Goal: Transaction & Acquisition: Purchase product/service

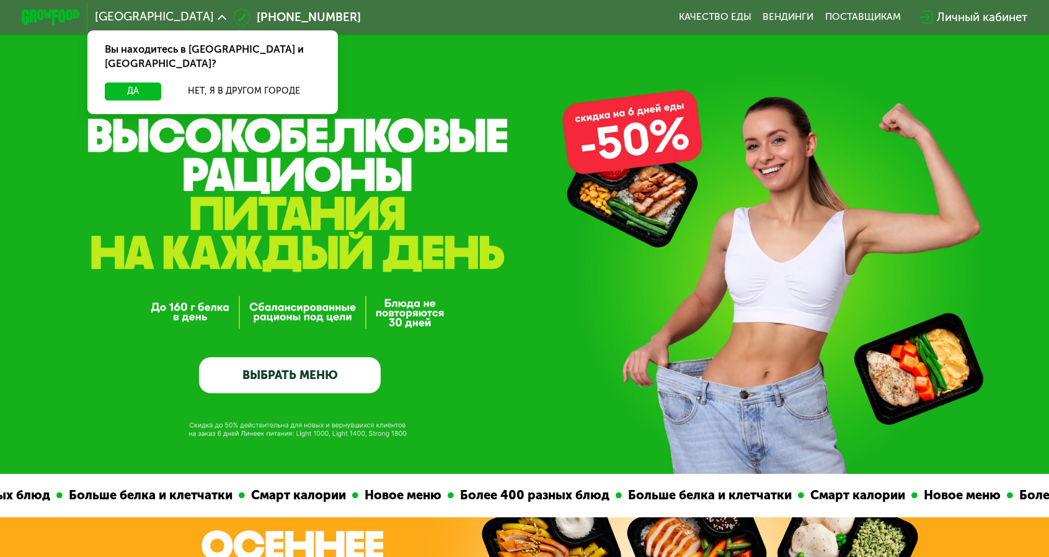
click at [311, 380] on link "ВЫБРАТЬ МЕНЮ" at bounding box center [290, 375] width 182 height 37
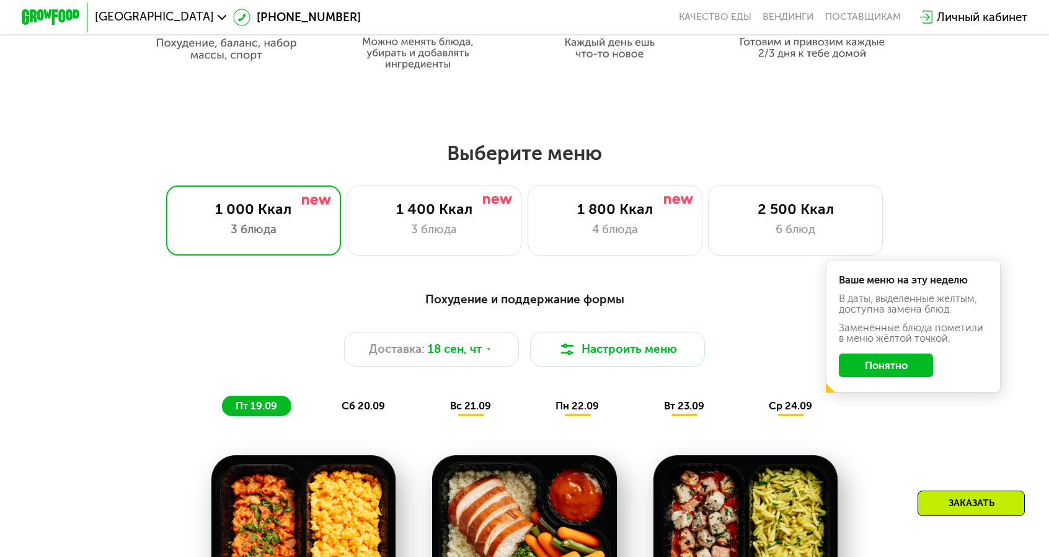
scroll to position [812, 0]
click at [839, 353] on button "Понятно" at bounding box center [886, 365] width 94 height 24
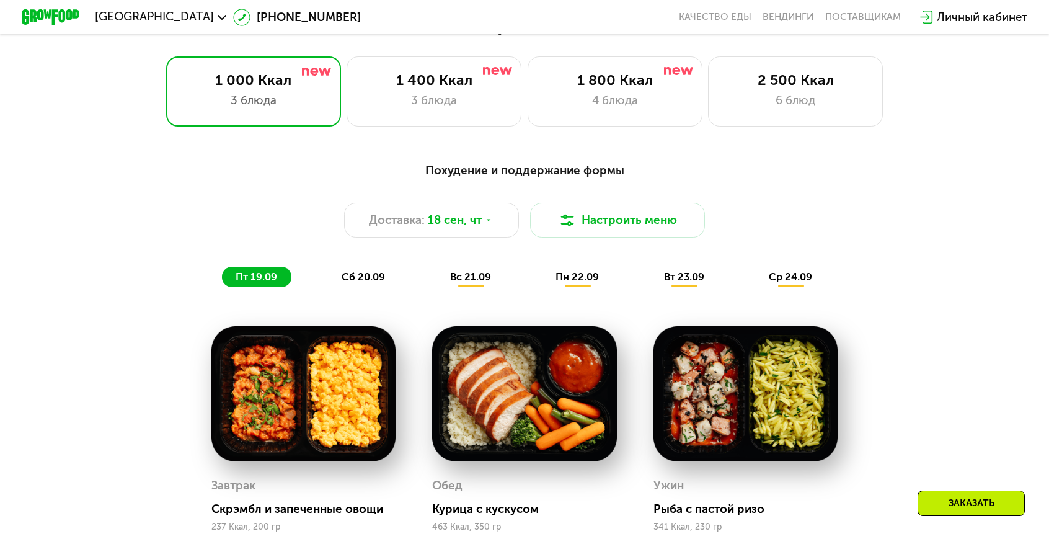
scroll to position [962, 0]
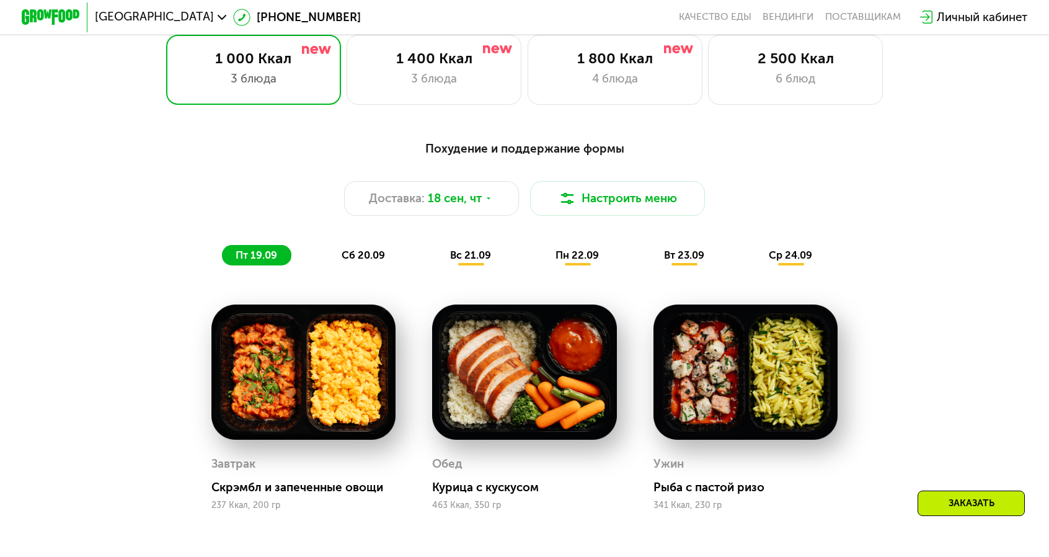
click at [385, 249] on span "сб 20.09" at bounding box center [363, 255] width 43 height 12
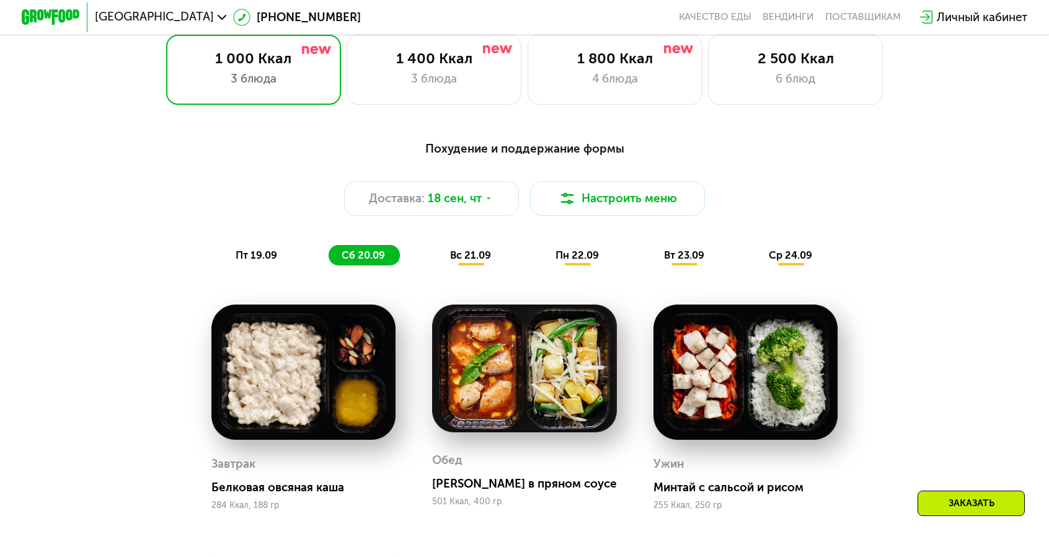
click at [489, 249] on span "вс 21.09" at bounding box center [470, 255] width 41 height 12
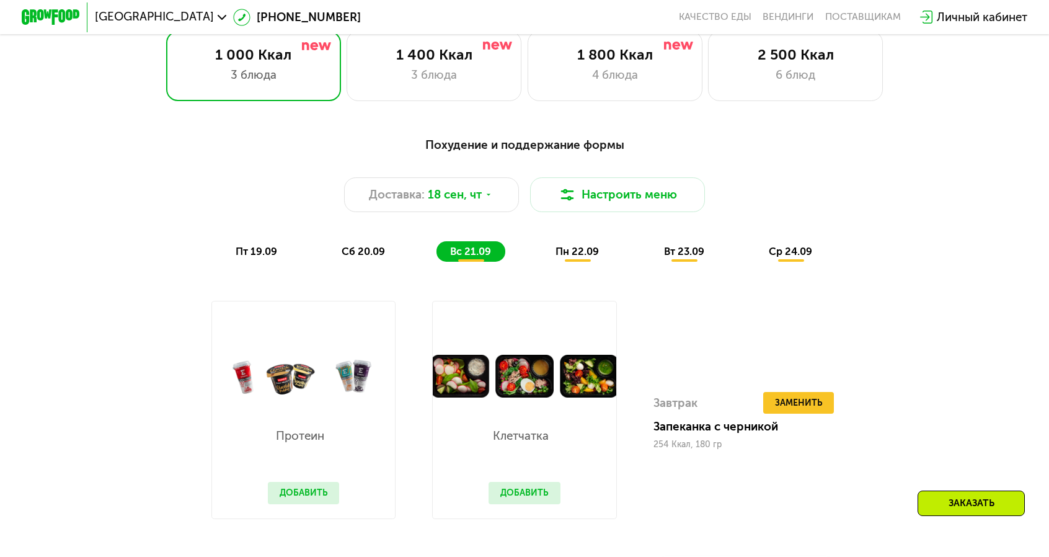
scroll to position [960, 0]
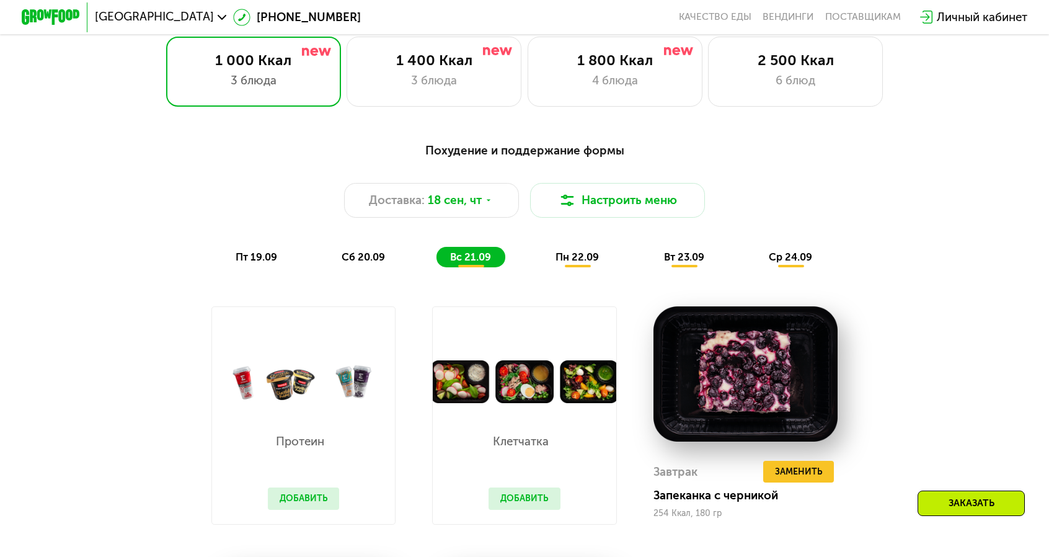
click at [769, 251] on span "ср 24.09" at bounding box center [790, 257] width 43 height 12
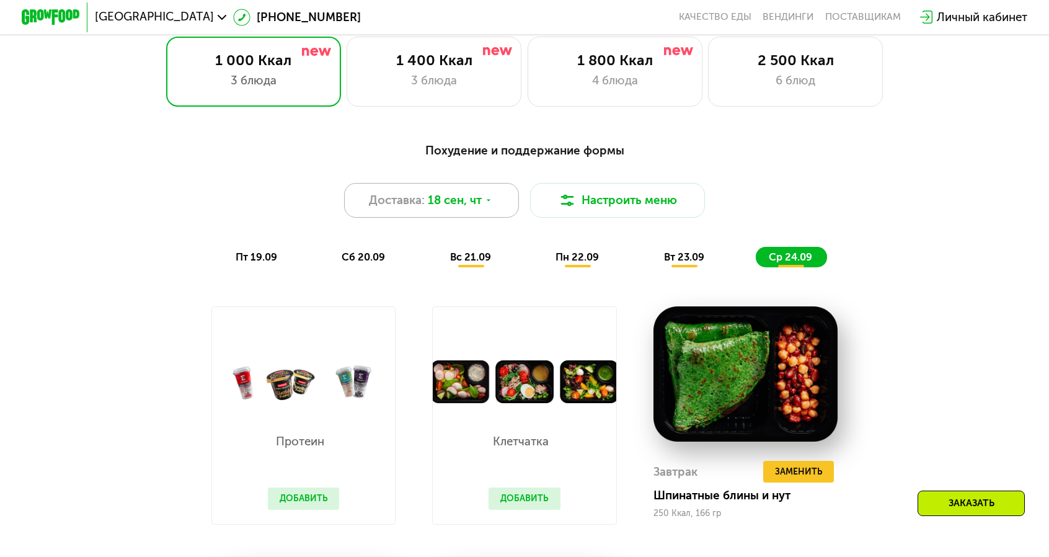
click at [489, 183] on div "Доставка: 18 сен, чт" at bounding box center [431, 200] width 175 height 35
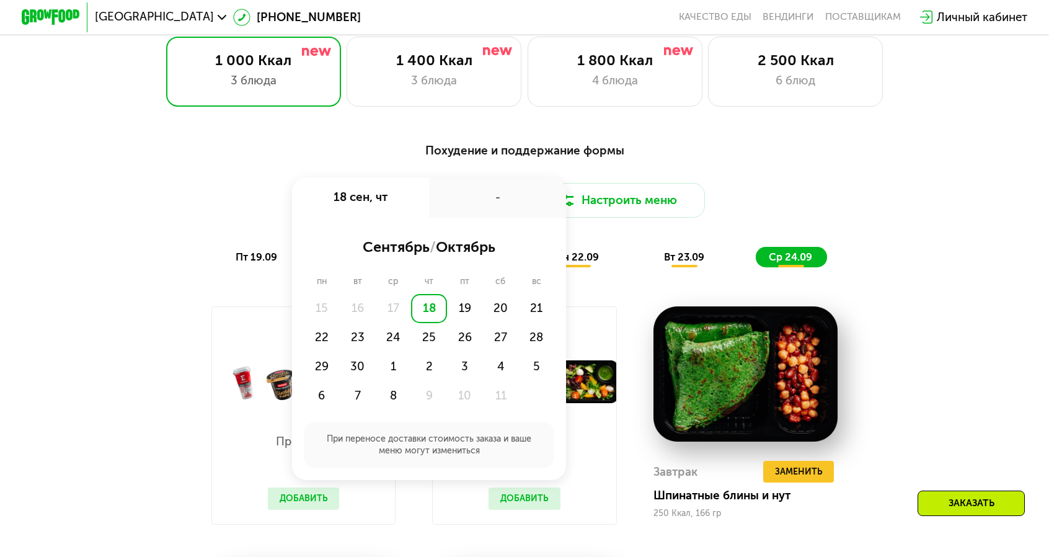
click at [442, 294] on div "18" at bounding box center [429, 308] width 36 height 29
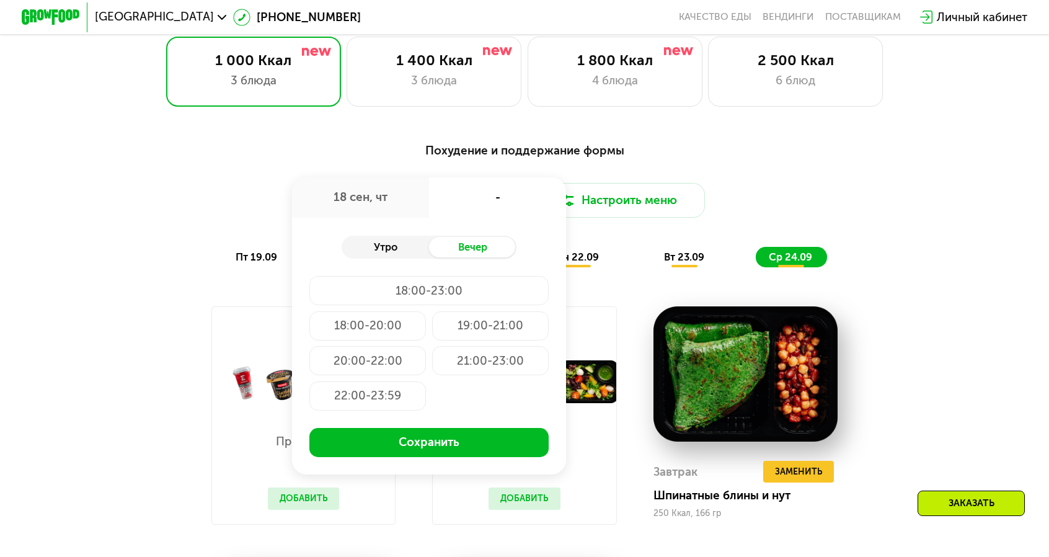
click at [427, 237] on div "Утро" at bounding box center [385, 247] width 87 height 20
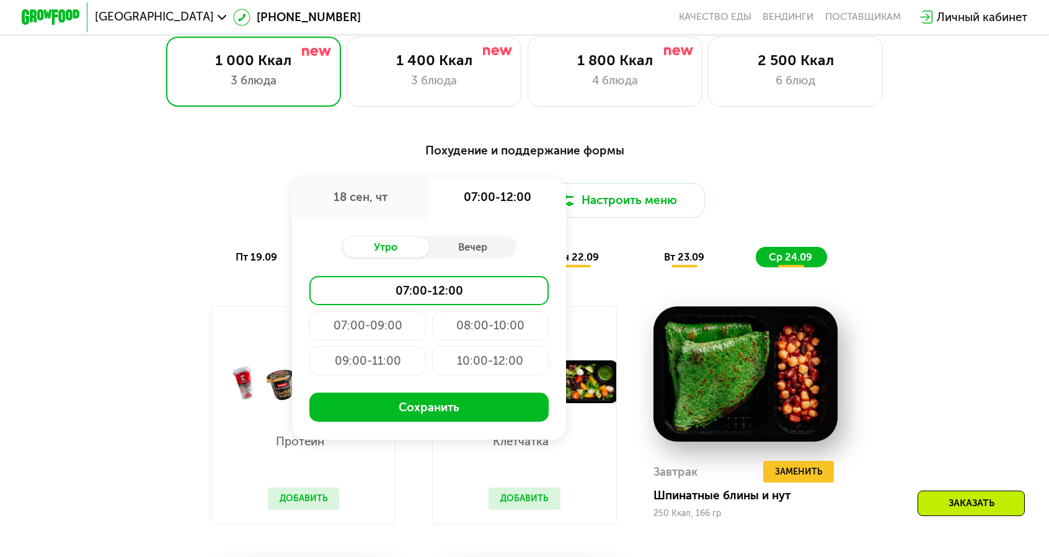
click at [495, 346] on div "10:00-12:00" at bounding box center [490, 360] width 117 height 29
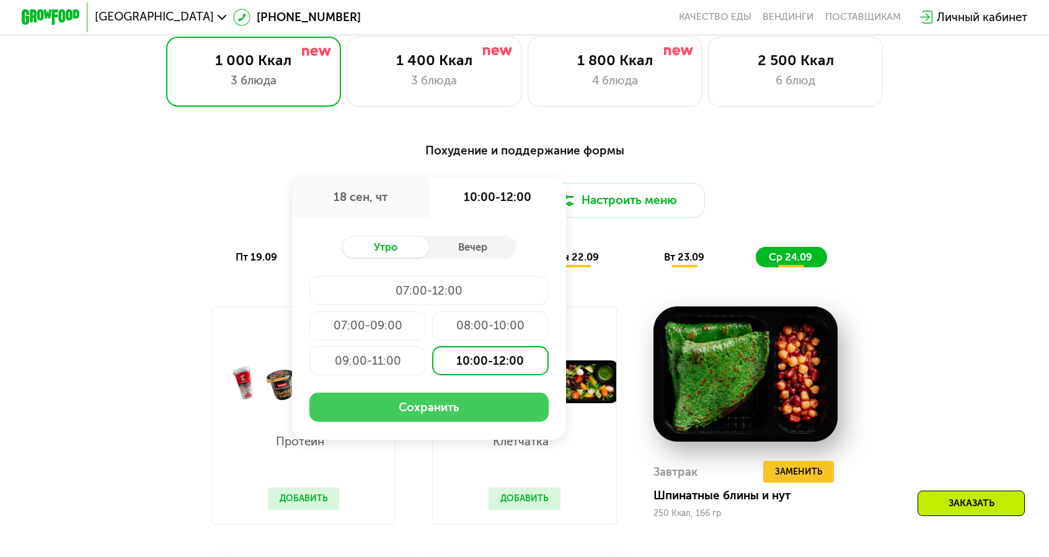
click at [448, 393] on button "Сохранить" at bounding box center [428, 407] width 239 height 29
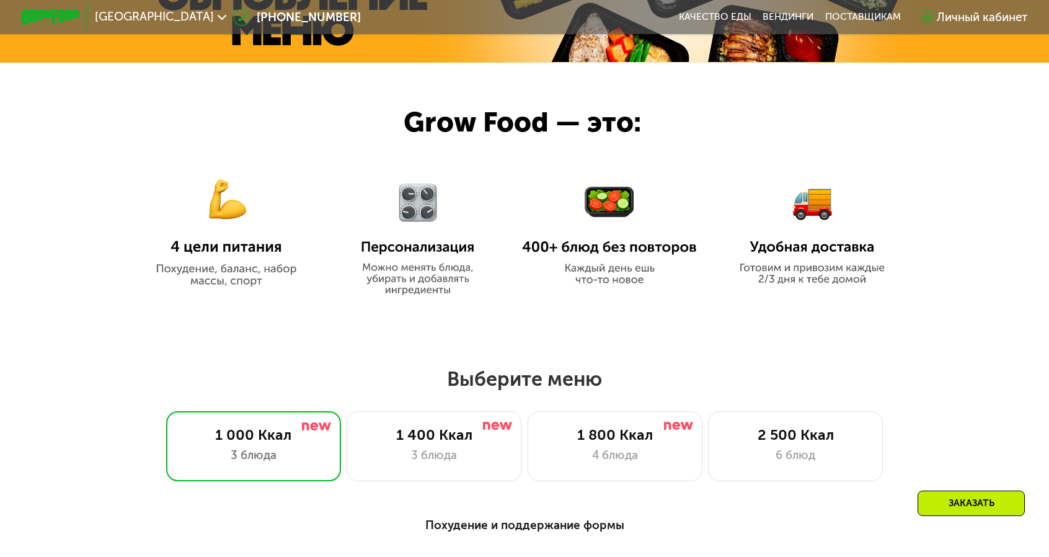
scroll to position [632, 0]
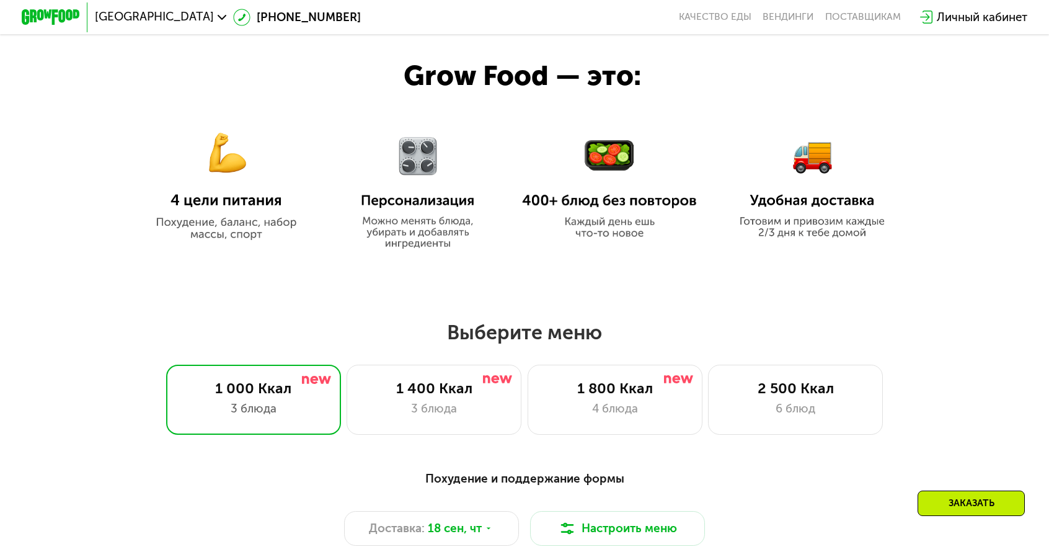
click at [214, 11] on span "[GEOGRAPHIC_DATA]" at bounding box center [154, 17] width 119 height 12
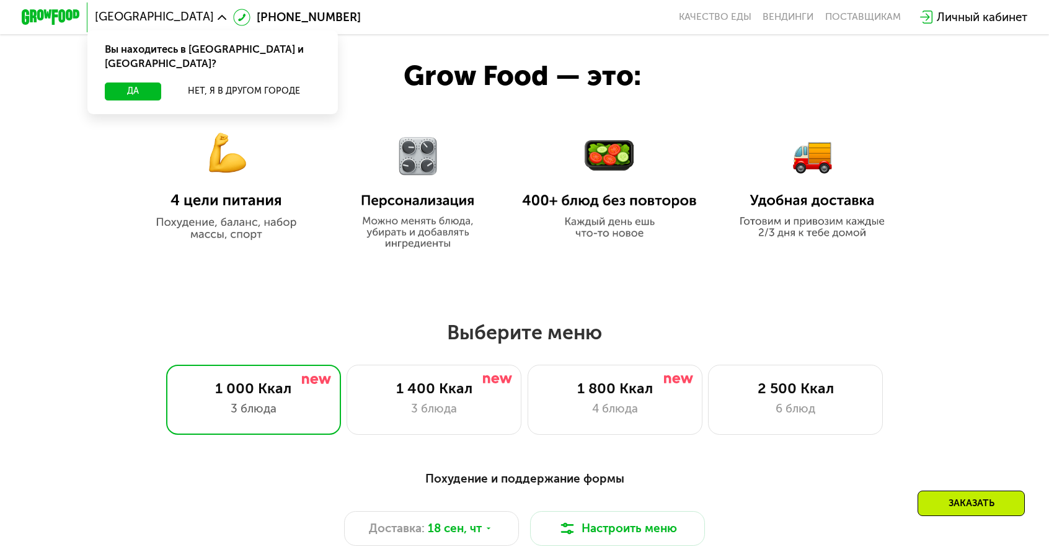
click at [205, 378] on div "1 000 Ккал 3 блюда 1 400 Ккал 3 блюда 1 800 Ккал 4 блюда 2 500 Ккал 6 блюд" at bounding box center [525, 400] width 956 height 70
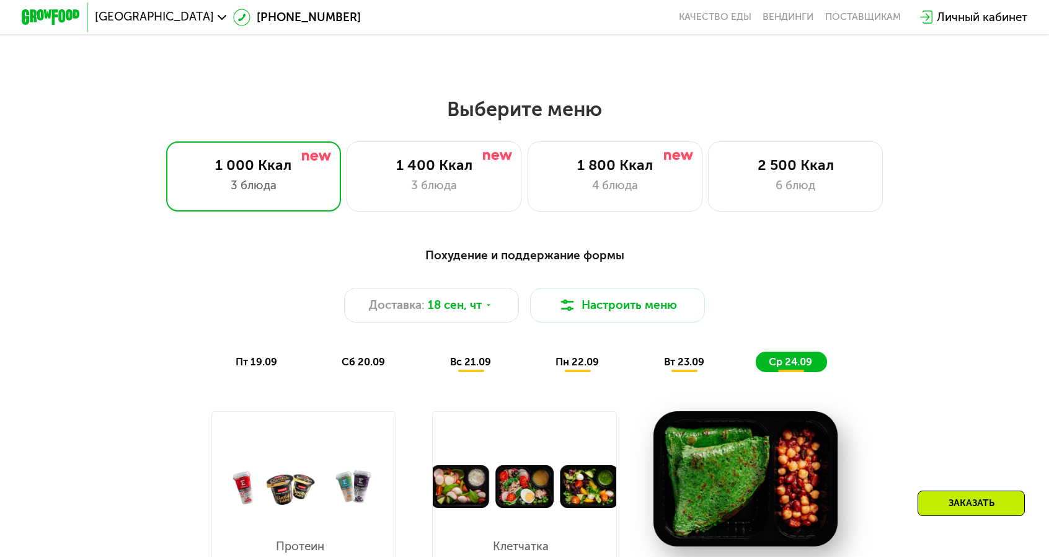
scroll to position [856, 0]
click at [753, 176] on div "6 блюд" at bounding box center [796, 184] width 144 height 17
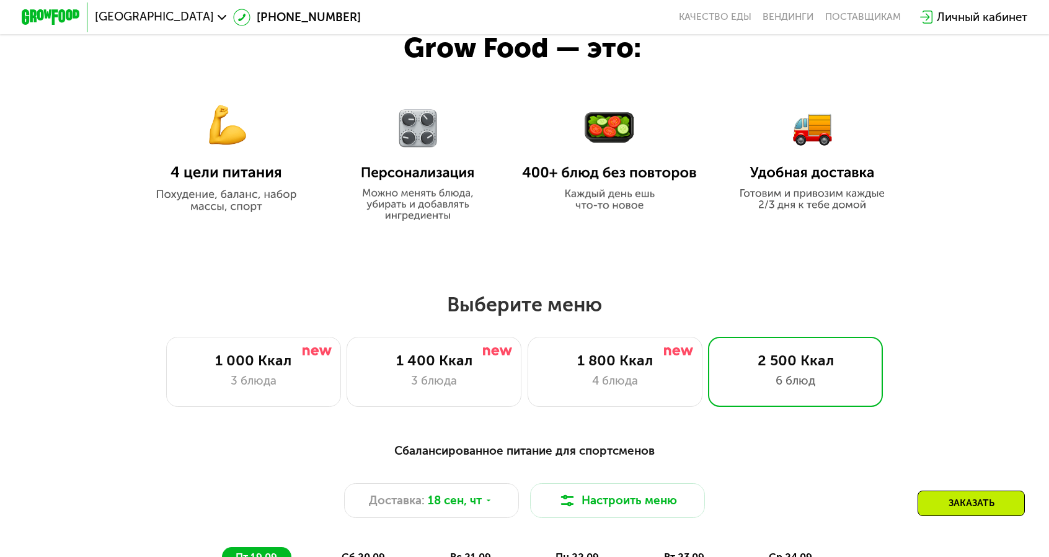
scroll to position [659, 0]
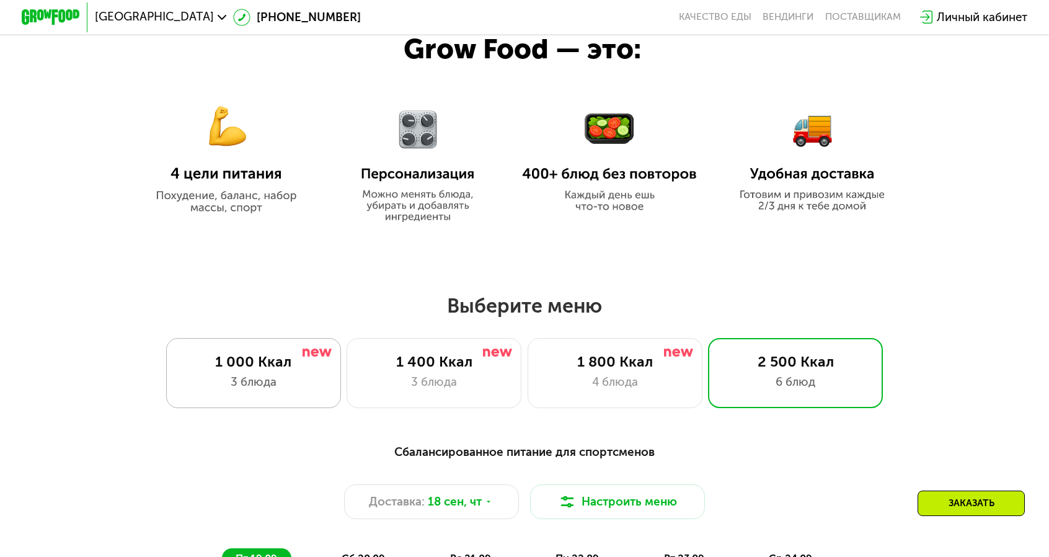
click at [324, 373] on div "3 блюда" at bounding box center [253, 381] width 144 height 17
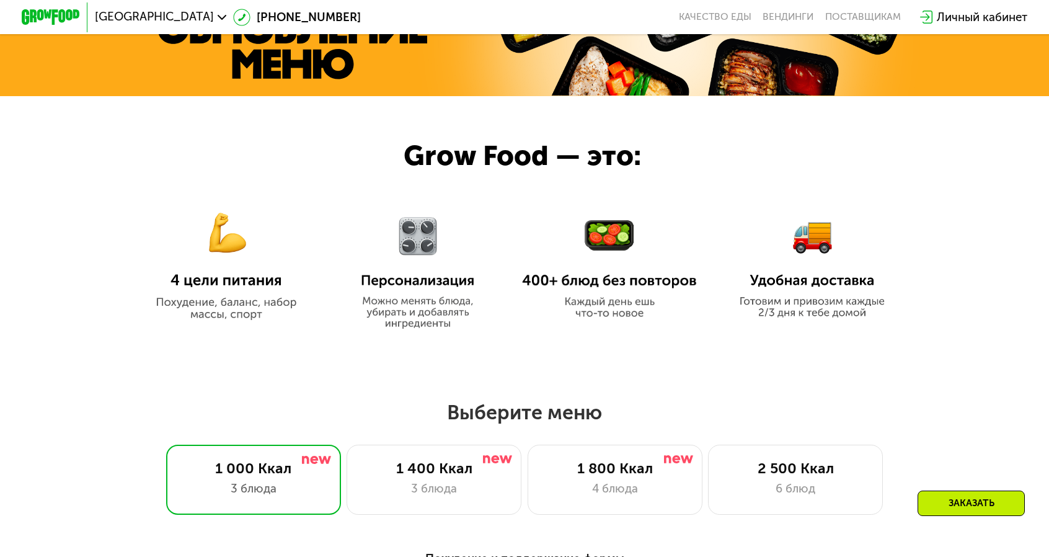
scroll to position [678, 0]
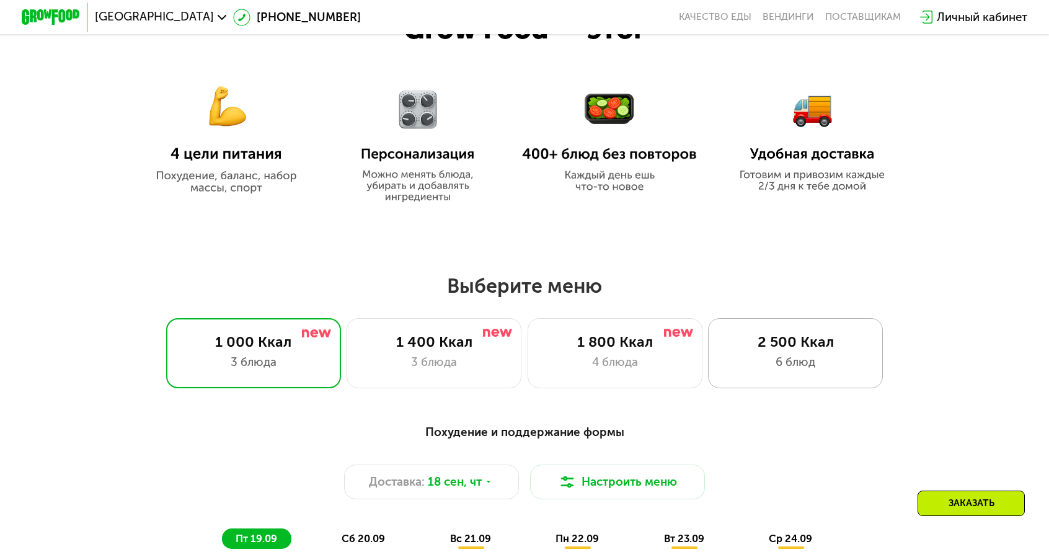
click at [749, 333] on div "2 500 Ккал" at bounding box center [796, 341] width 144 height 17
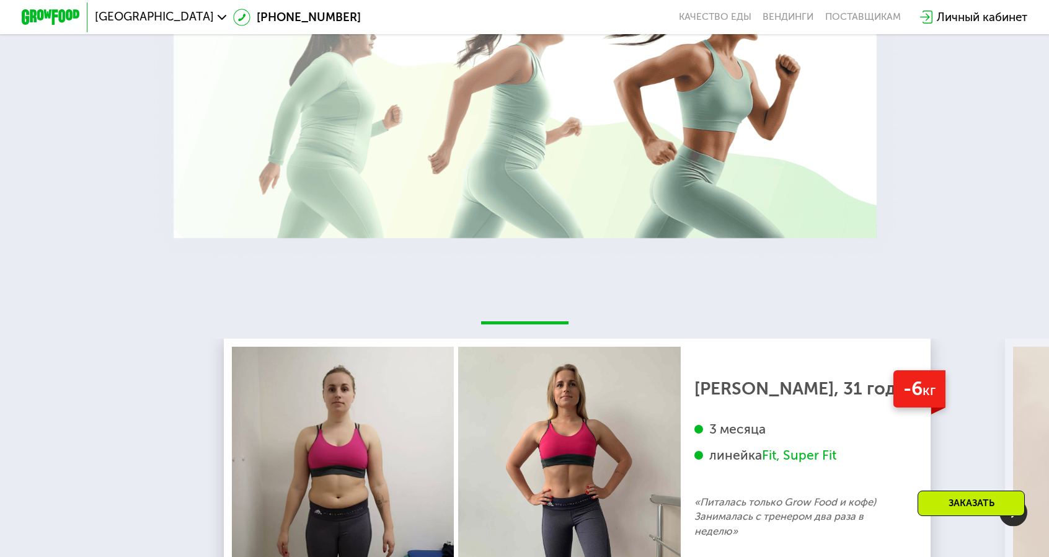
scroll to position [2739, 0]
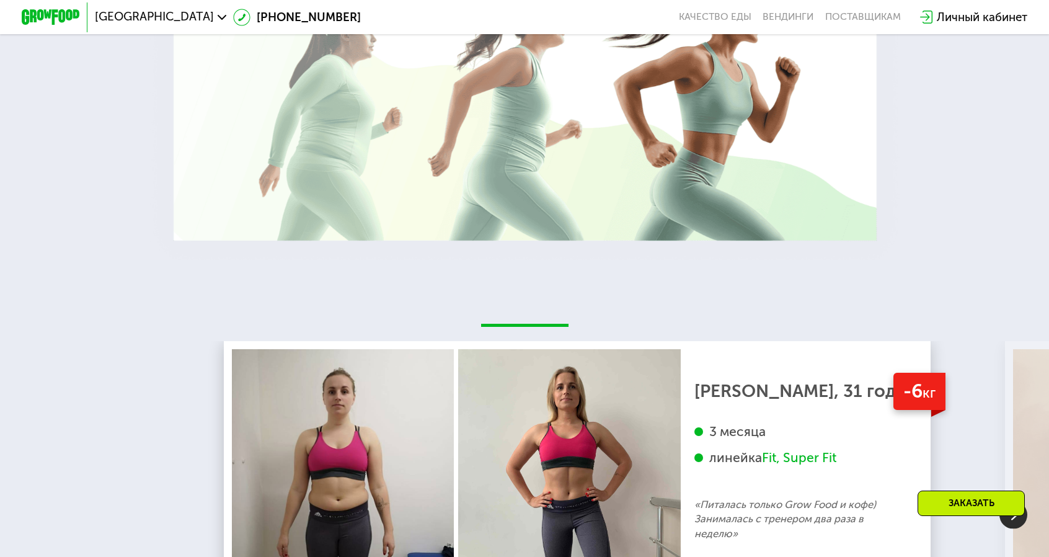
click at [1020, 501] on img at bounding box center [1014, 515] width 28 height 28
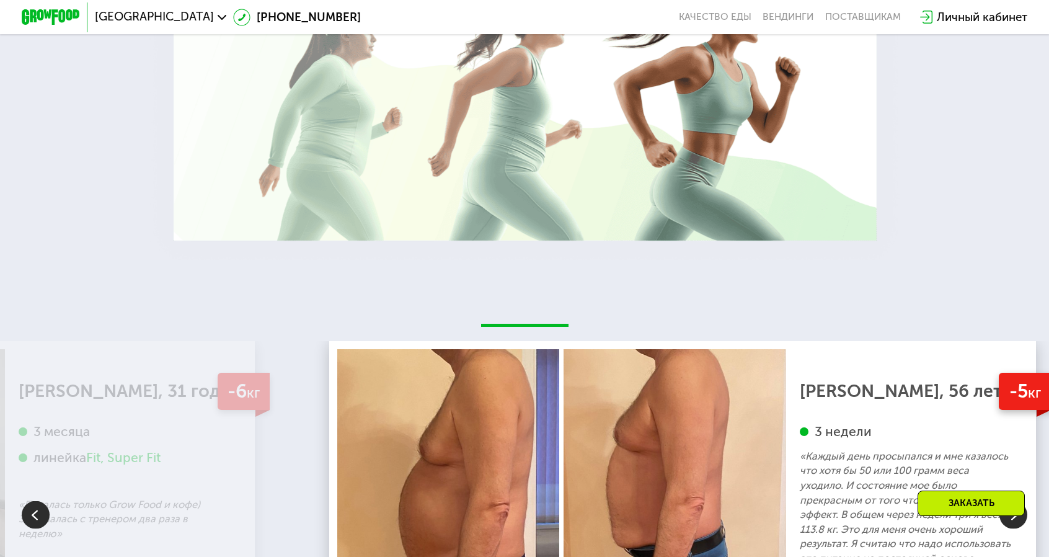
click at [30, 501] on img at bounding box center [36, 515] width 28 height 28
